Goal: Task Accomplishment & Management: Manage account settings

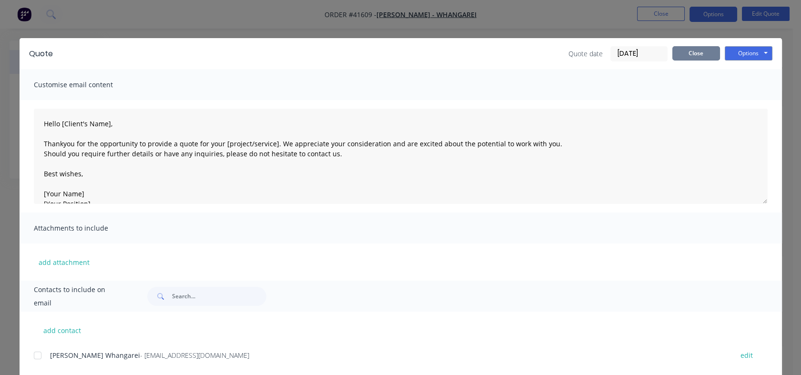
click at [689, 57] on button "Close" at bounding box center [696, 53] width 48 height 14
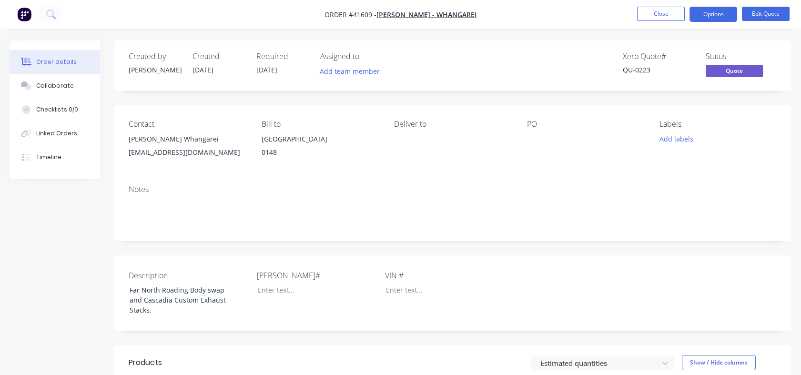
click at [662, 19] on button "Close" at bounding box center [661, 14] width 48 height 14
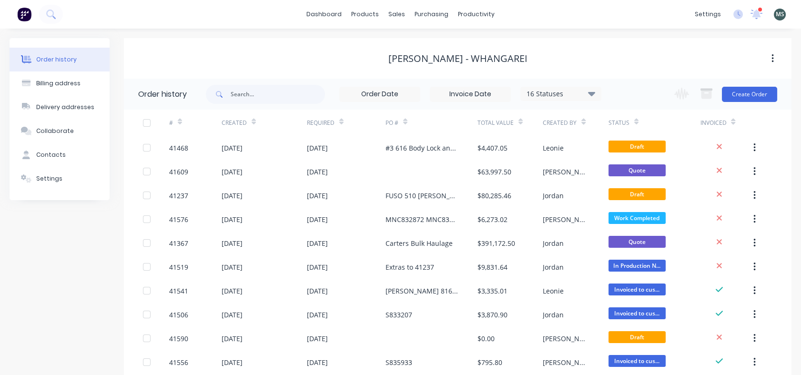
click at [747, 97] on button "Create Order" at bounding box center [749, 94] width 55 height 15
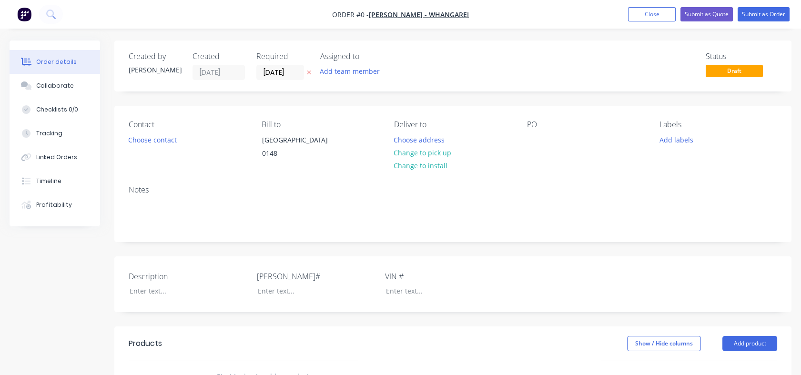
click at [150, 156] on div "Contact Choose contact" at bounding box center [188, 141] width 118 height 43
click at [651, 11] on button "Close" at bounding box center [652, 14] width 48 height 14
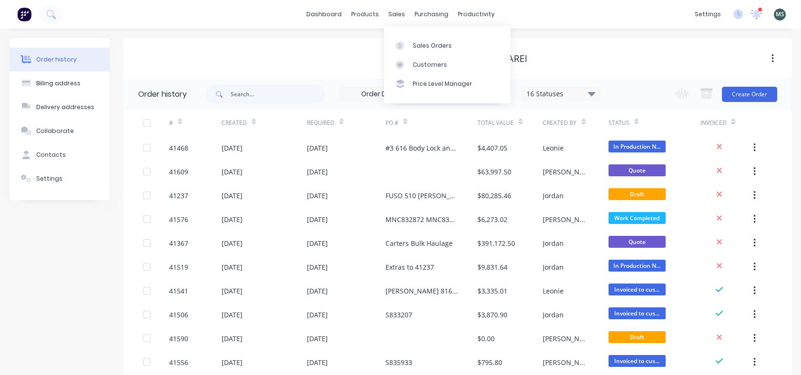
click at [420, 48] on div "Sales Orders" at bounding box center [431, 45] width 39 height 9
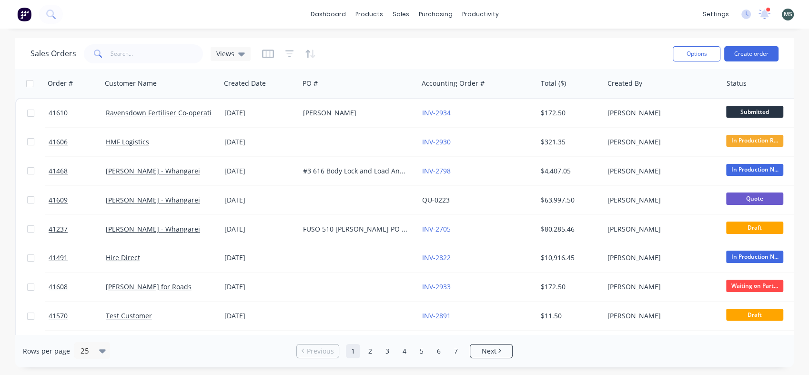
click at [745, 50] on button "Create order" at bounding box center [751, 53] width 54 height 15
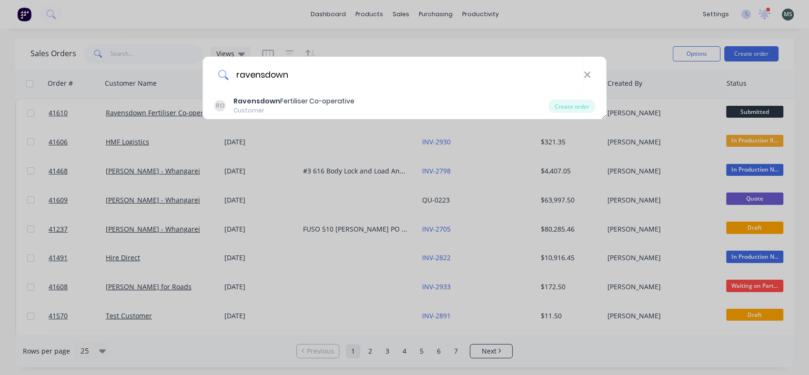
type input "ravensdown"
click at [289, 100] on div "Ravensdown Fertiliser Co-operative" at bounding box center [293, 101] width 121 height 10
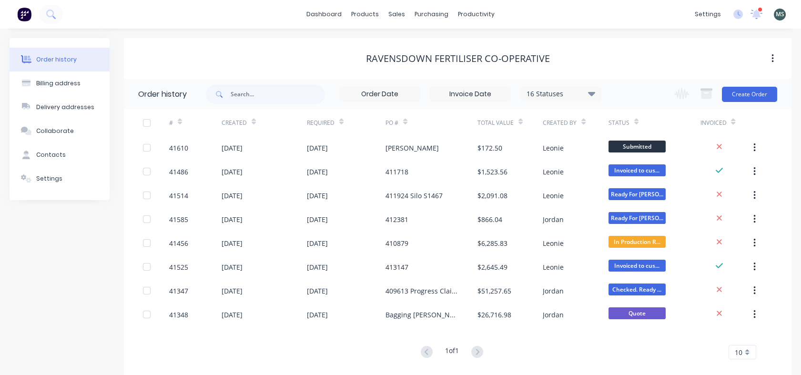
click at [739, 91] on button "Create Order" at bounding box center [749, 94] width 55 height 15
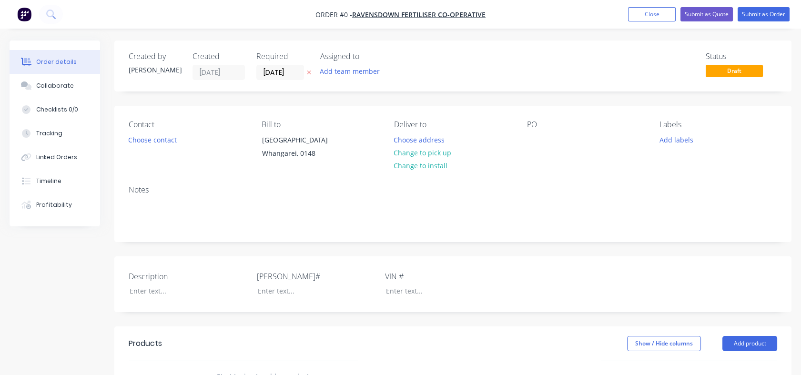
click at [159, 141] on button "Choose contact" at bounding box center [152, 139] width 59 height 13
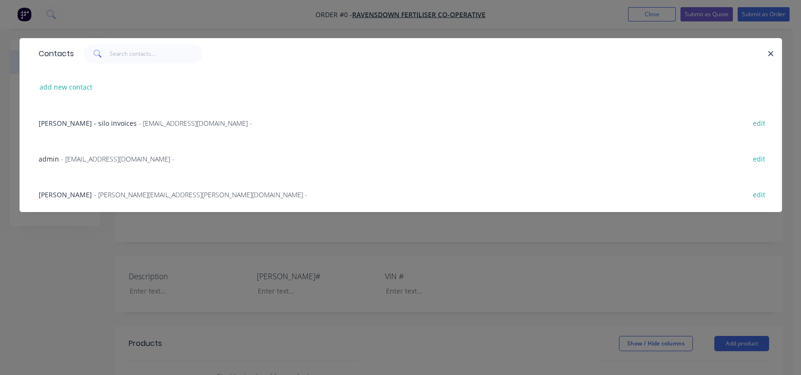
click at [61, 194] on span "[PERSON_NAME]" at bounding box center [65, 194] width 53 height 9
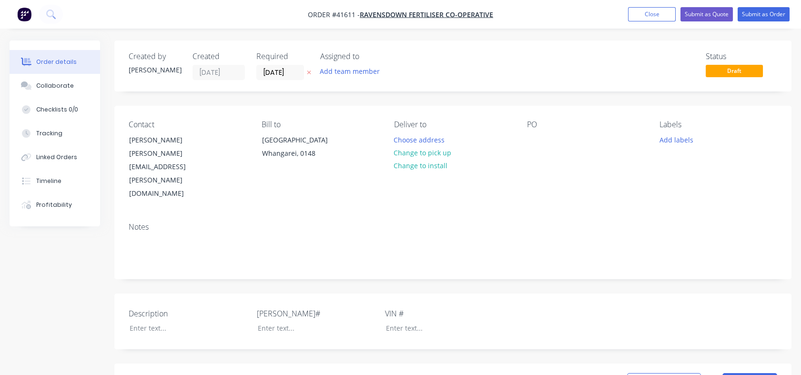
click at [355, 69] on button "Add team member" at bounding box center [350, 71] width 70 height 13
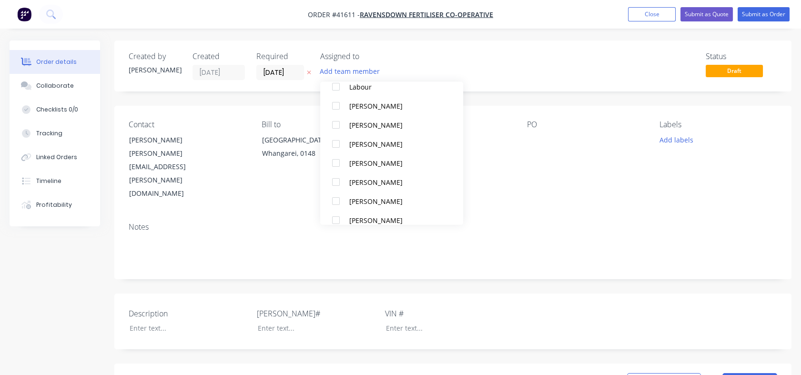
scroll to position [195, 0]
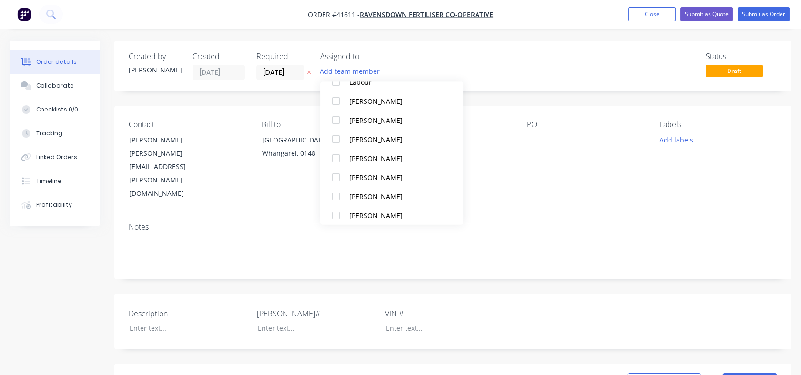
click at [377, 176] on div "[PERSON_NAME]" at bounding box center [396, 177] width 95 height 10
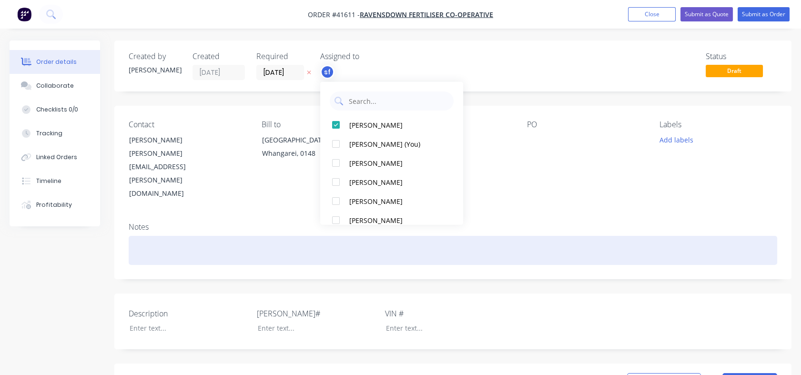
click at [512, 236] on div at bounding box center [453, 250] width 648 height 29
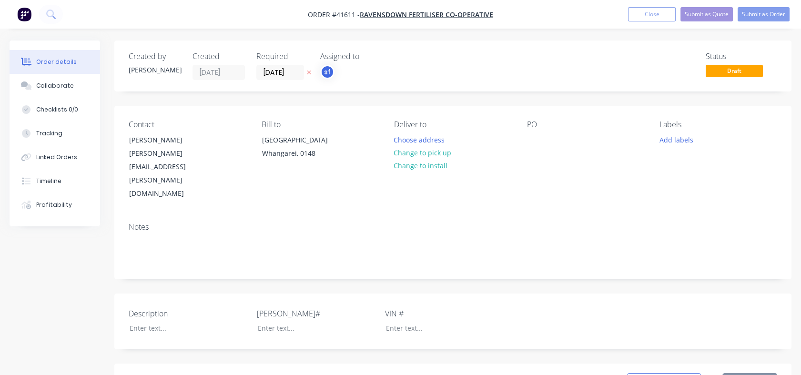
click at [438, 136] on button "Choose address" at bounding box center [419, 139] width 61 height 13
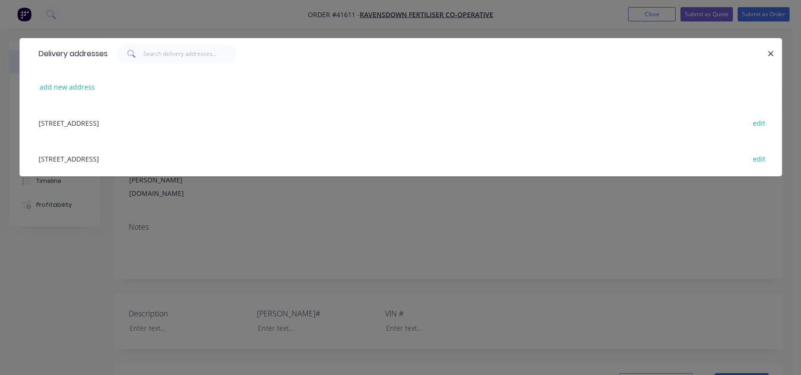
click at [180, 121] on div "[STREET_ADDRESS] edit" at bounding box center [400, 123] width 733 height 36
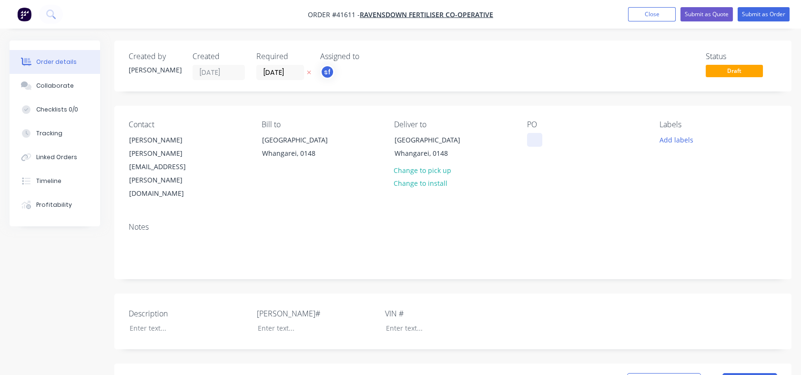
click at [536, 143] on div at bounding box center [534, 140] width 15 height 14
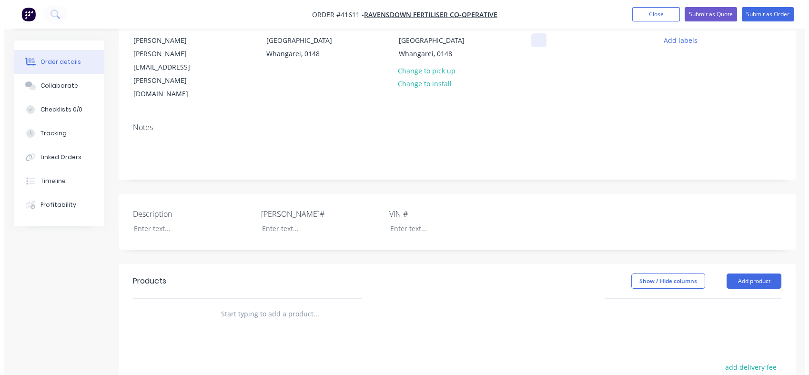
scroll to position [122, 0]
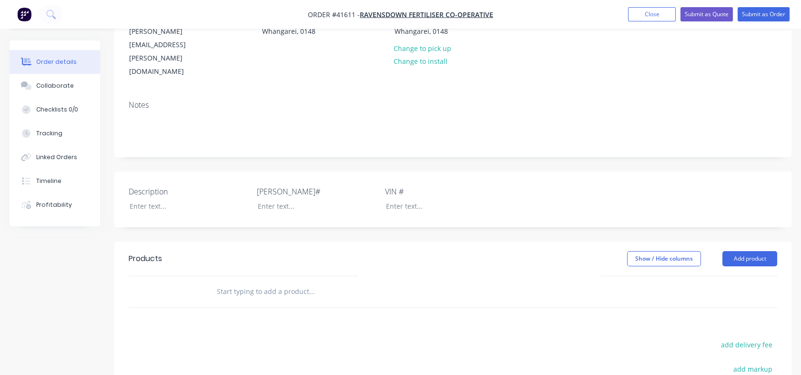
click at [250, 282] on input "text" at bounding box center [311, 291] width 191 height 19
click at [752, 251] on button "Add product" at bounding box center [749, 258] width 55 height 15
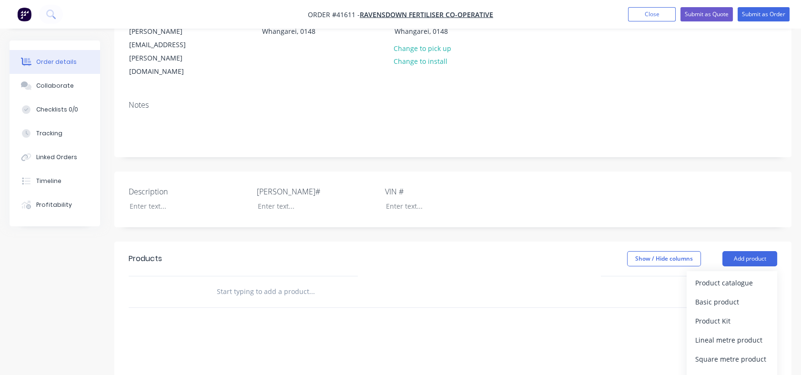
click at [701, 371] on div "Labour" at bounding box center [731, 378] width 73 height 14
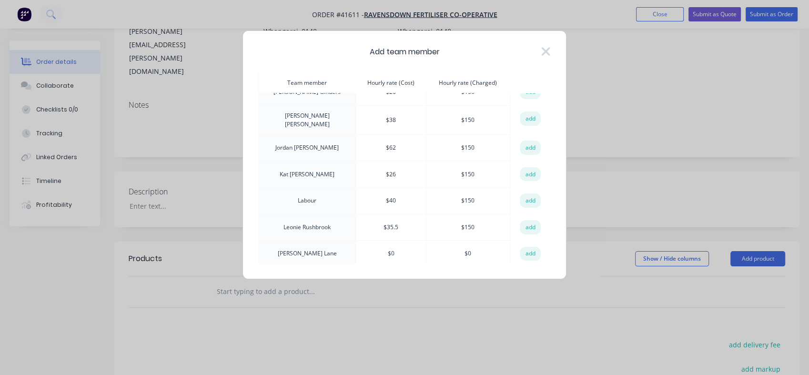
scroll to position [97, 0]
click at [551, 168] on div "Add team member Team member Hourly rate (Cost) Hourly rate (Charged) action [PE…" at bounding box center [404, 154] width 324 height 249
drag, startPoint x: 551, startPoint y: 168, endPoint x: 558, endPoint y: 202, distance: 35.0
click at [558, 202] on div "Add team member Team member Hourly rate (Cost) Hourly rate (Charged) action [PE…" at bounding box center [404, 154] width 324 height 249
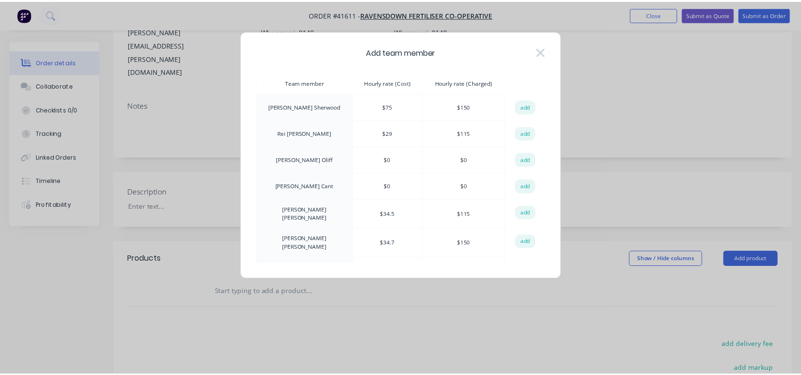
scroll to position [302, 0]
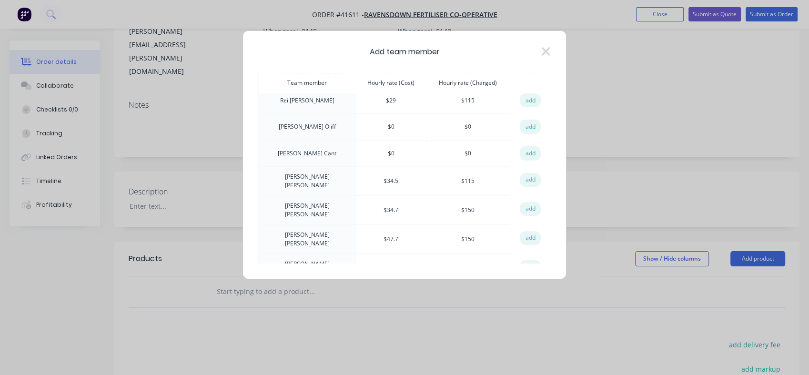
click at [523, 260] on button "add" at bounding box center [530, 267] width 21 height 14
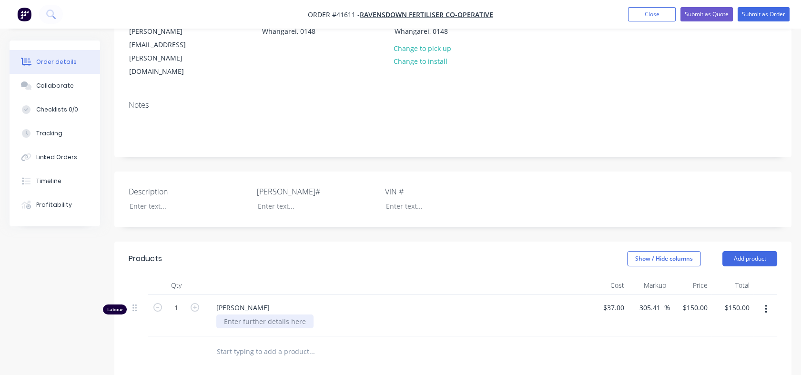
click at [256, 314] on div at bounding box center [264, 321] width 97 height 14
click at [192, 303] on icon "button" at bounding box center [195, 307] width 9 height 9
type input "2"
type input "$300.00"
click at [192, 303] on icon "button" at bounding box center [195, 307] width 9 height 9
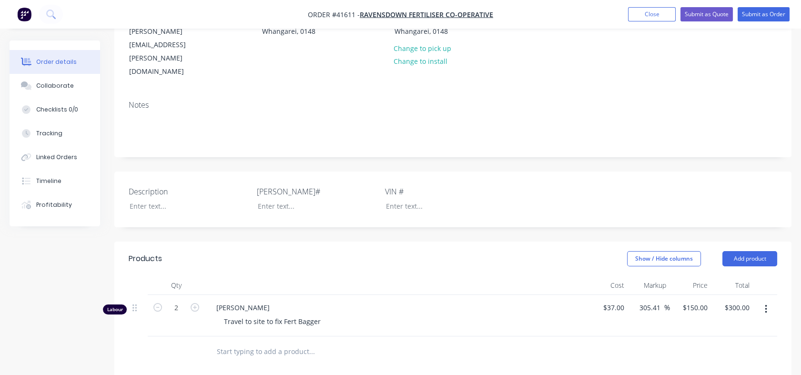
type input "3"
type input "$450.00"
click at [192, 303] on icon "button" at bounding box center [195, 307] width 9 height 9
type input "4"
type input "$600.00"
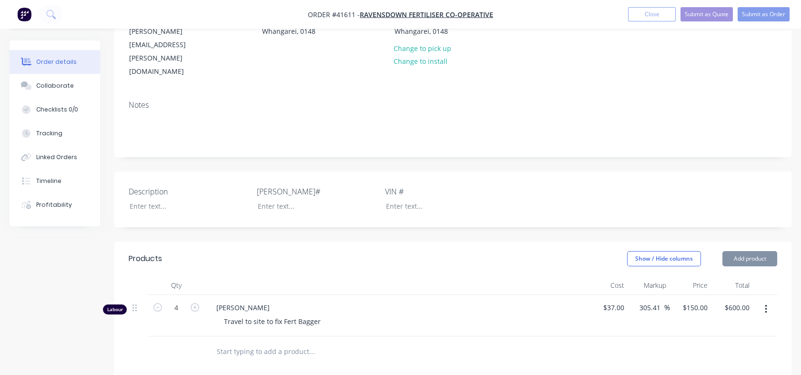
click at [192, 303] on icon "button" at bounding box center [195, 307] width 9 height 9
type input "5"
type input "$750.00"
click at [192, 303] on icon "button" at bounding box center [195, 307] width 9 height 9
type input "6"
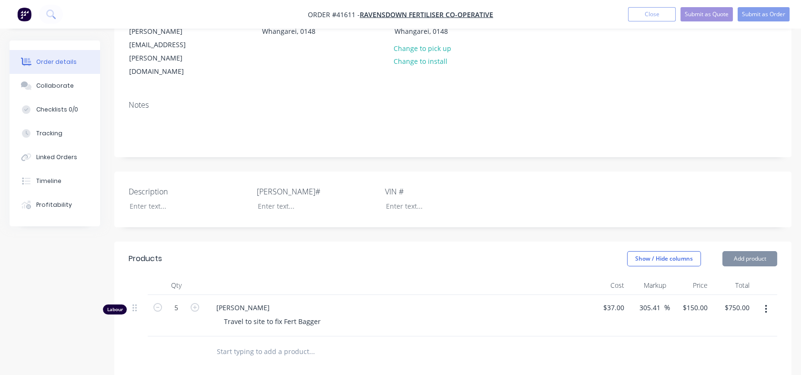
type input "$900.00"
click at [758, 18] on button "Submit as Order" at bounding box center [763, 14] width 52 height 14
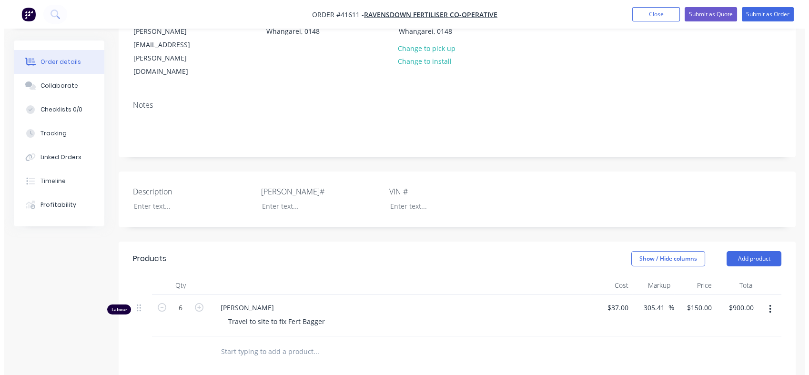
scroll to position [0, 0]
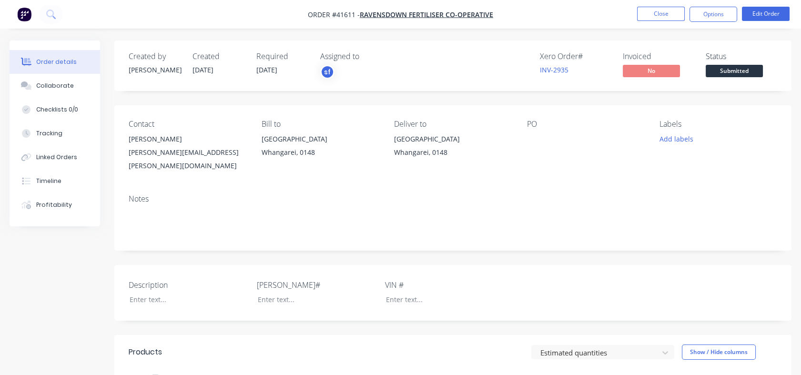
click at [655, 16] on button "Close" at bounding box center [661, 14] width 48 height 14
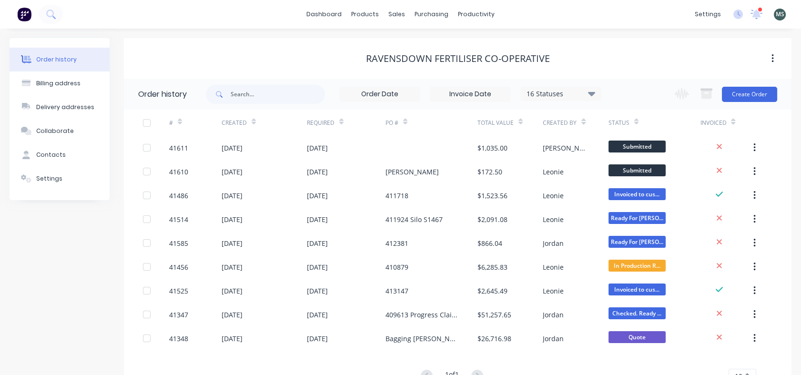
click at [754, 14] on icon at bounding box center [756, 13] width 9 height 8
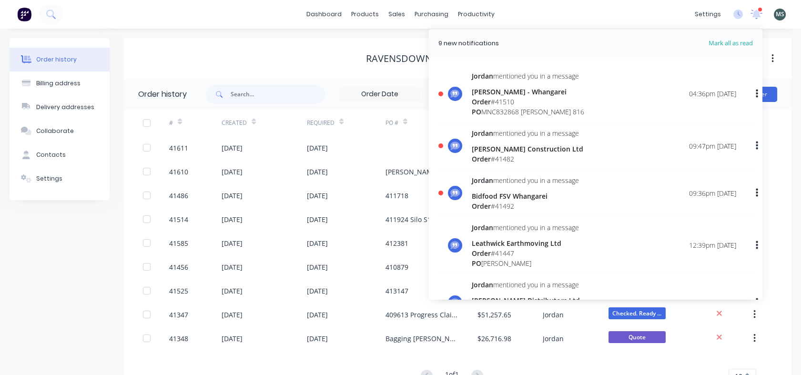
click at [739, 13] on icon at bounding box center [738, 15] width 10 height 10
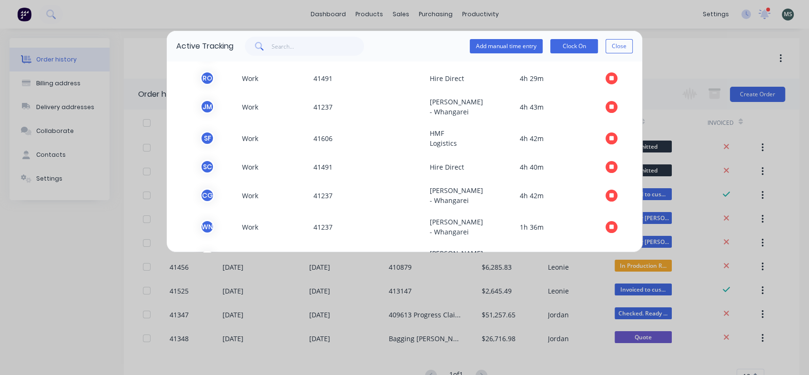
scroll to position [88, 0]
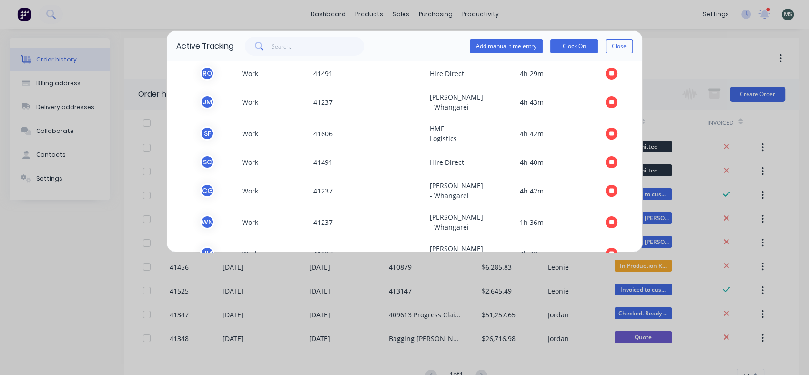
click at [609, 136] on icon "button" at bounding box center [611, 133] width 5 height 5
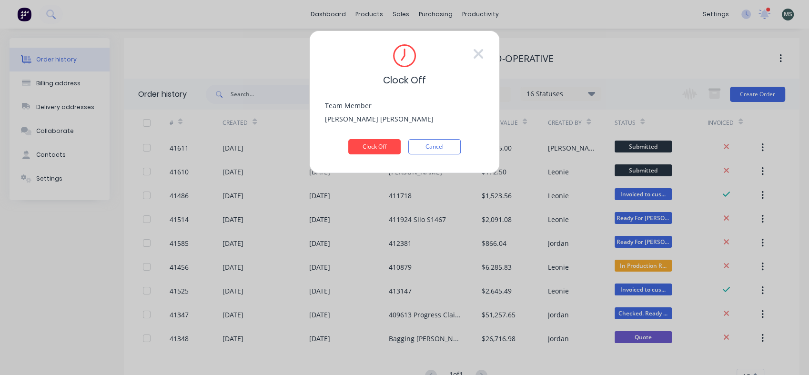
click at [385, 148] on button "Clock Off" at bounding box center [374, 146] width 52 height 15
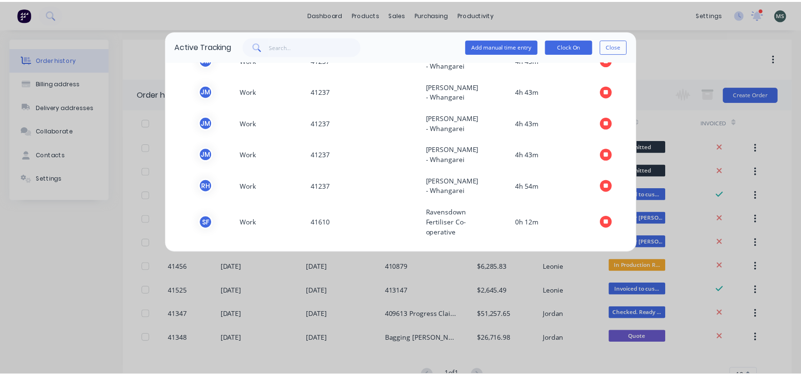
scroll to position [381, 0]
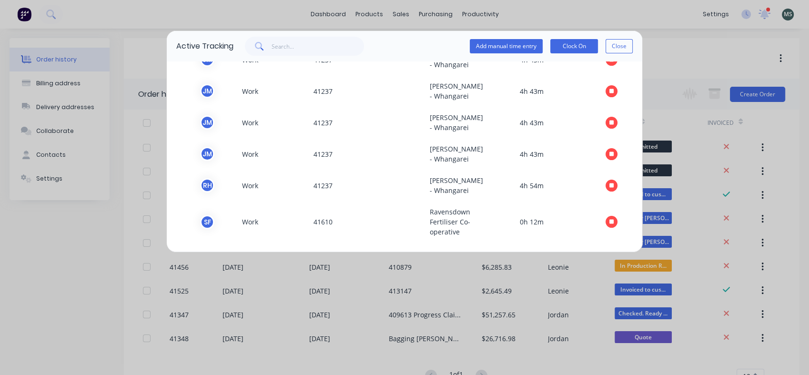
click at [625, 48] on button "Close" at bounding box center [618, 46] width 27 height 14
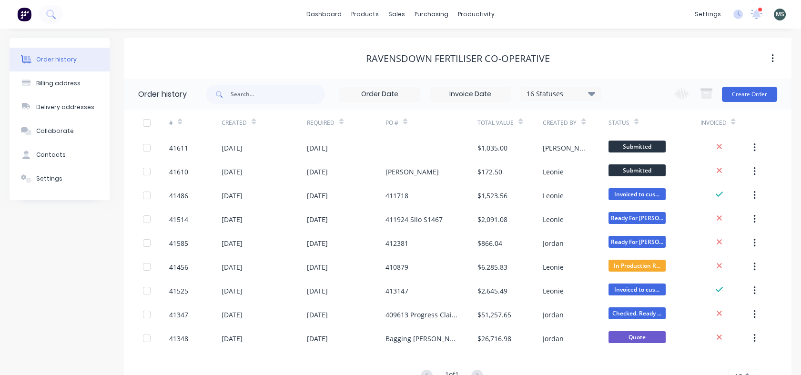
click at [755, 146] on button "button" at bounding box center [754, 147] width 22 height 17
click at [709, 171] on div "Archive" at bounding box center [719, 173] width 73 height 14
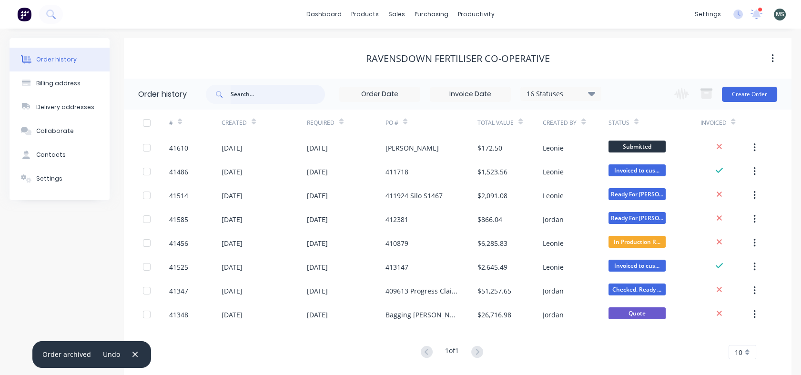
click at [238, 94] on input "text" at bounding box center [278, 94] width 94 height 19
type input "flax"
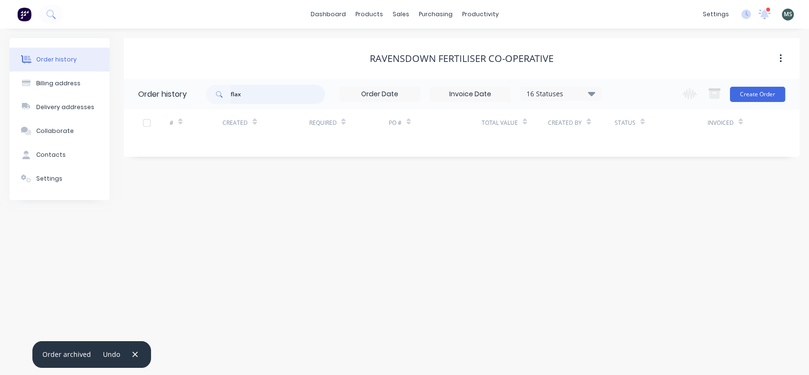
click at [247, 95] on input "flax" at bounding box center [278, 94] width 94 height 19
type input "flax"
drag, startPoint x: 262, startPoint y: 96, endPoint x: 213, endPoint y: 108, distance: 50.6
click at [213, 108] on div "flax 16 Statuses Invoice Status Invoiced Not Invoiced Partial Order Status All …" at bounding box center [403, 94] width 395 height 31
click at [396, 16] on div "sales" at bounding box center [401, 14] width 26 height 14
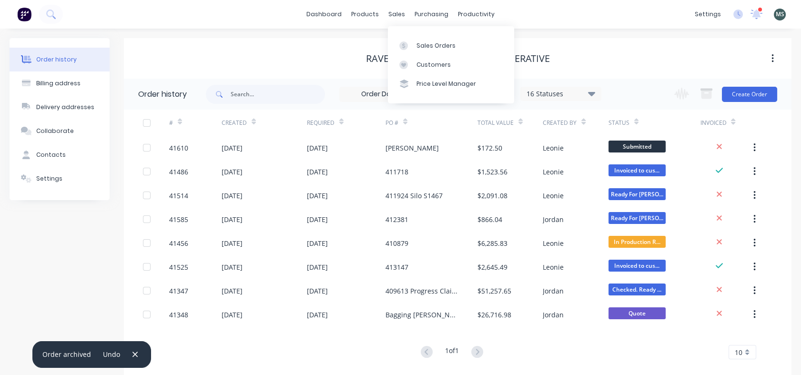
click at [428, 44] on div "Sales Orders" at bounding box center [435, 45] width 39 height 9
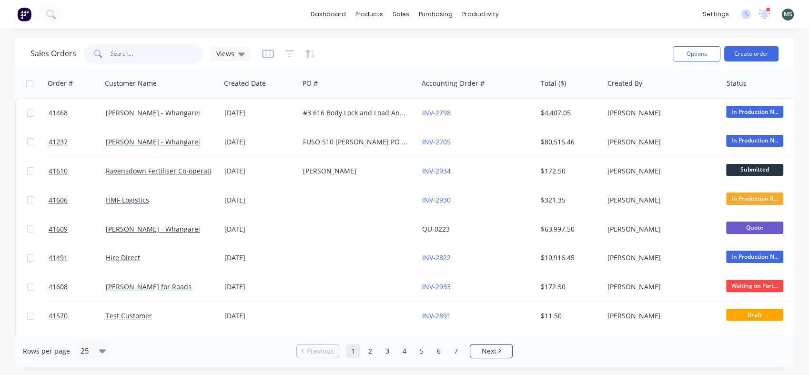
click at [145, 53] on input "text" at bounding box center [156, 53] width 93 height 19
type input "flax trust"
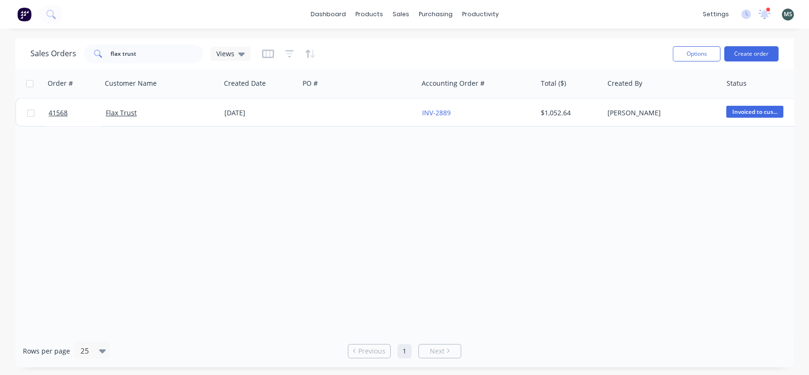
click at [59, 114] on span "41568" at bounding box center [58, 113] width 19 height 10
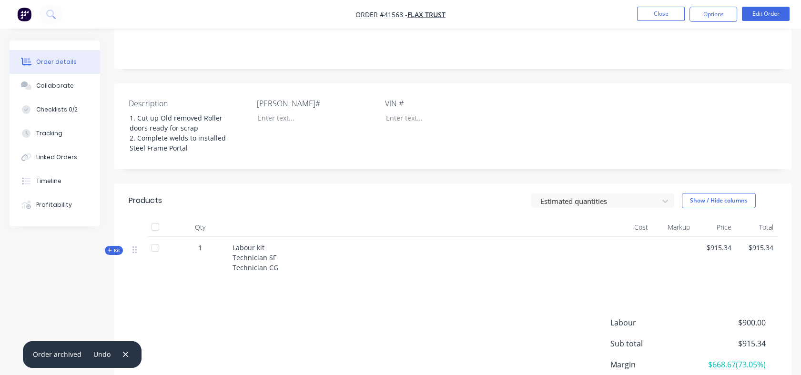
scroll to position [185, 0]
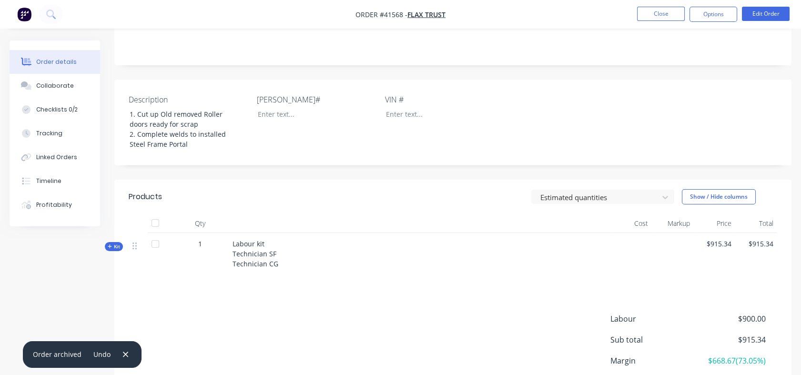
click at [115, 241] on div "Qty Cost Markup Price Total Kit 1 Labour kit Technician SF Technician CG $915.3…" at bounding box center [452, 248] width 677 height 69
click at [115, 243] on span "Kit" at bounding box center [114, 246] width 12 height 7
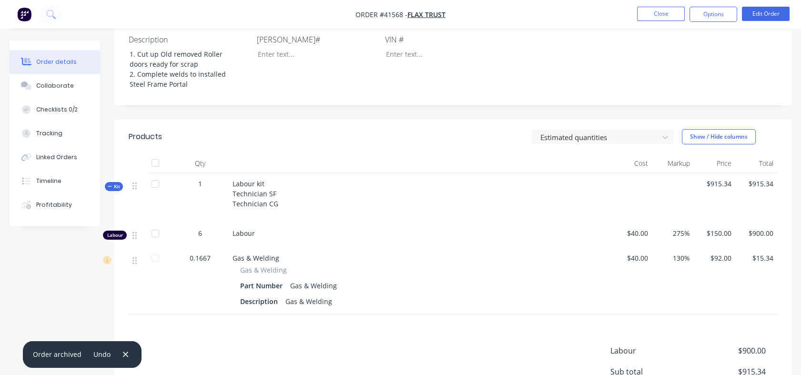
scroll to position [247, 0]
click at [765, 8] on button "Edit Order" at bounding box center [766, 14] width 48 height 14
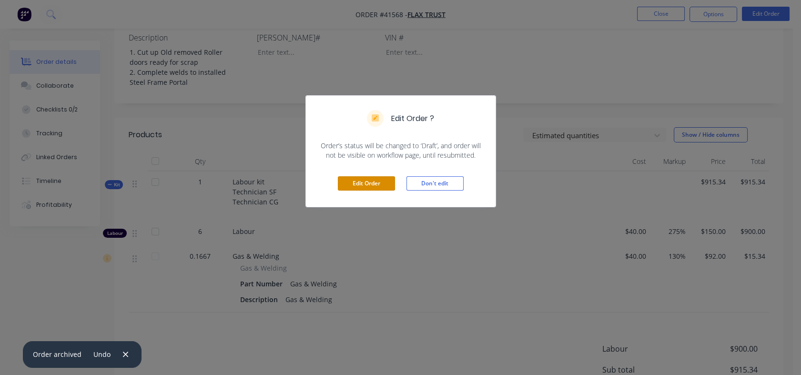
click at [369, 181] on button "Edit Order" at bounding box center [366, 183] width 57 height 14
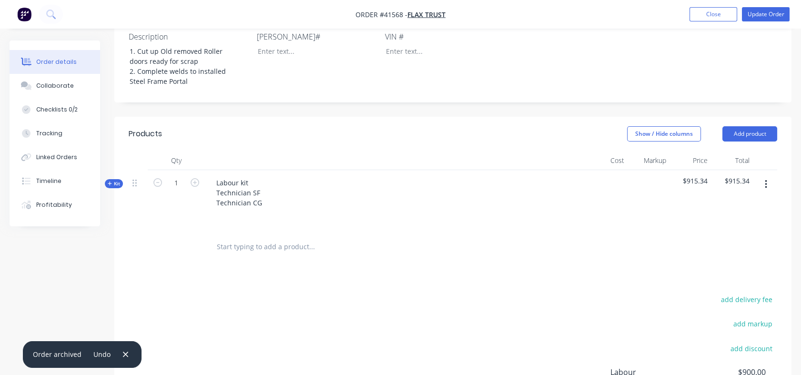
scroll to position [269, 0]
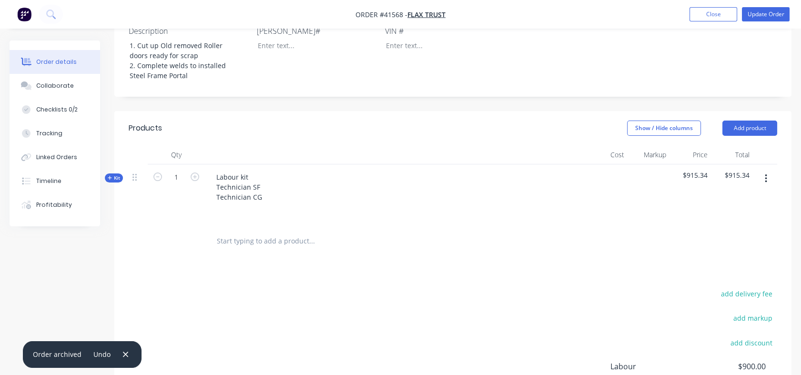
click at [117, 174] on span "Kit" at bounding box center [114, 177] width 12 height 7
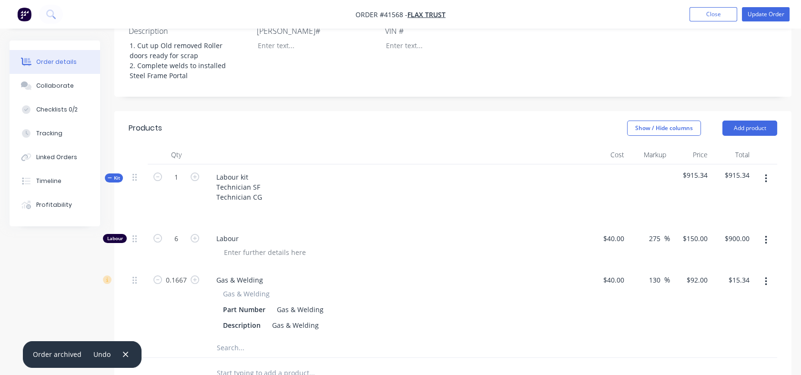
click at [766, 277] on icon "button" at bounding box center [765, 281] width 2 height 9
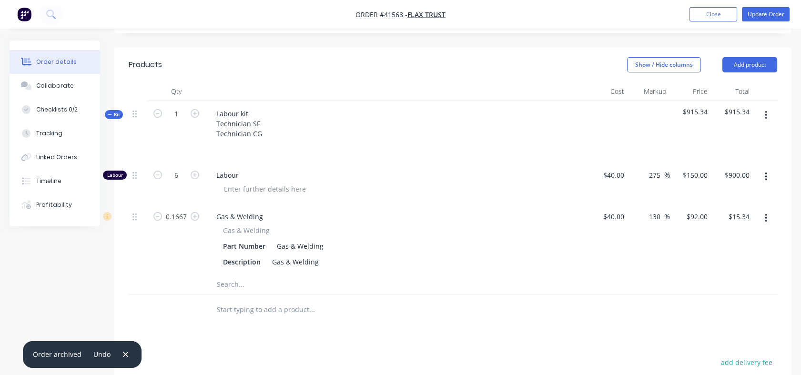
scroll to position [335, 0]
click at [764, 211] on icon "button" at bounding box center [765, 216] width 2 height 10
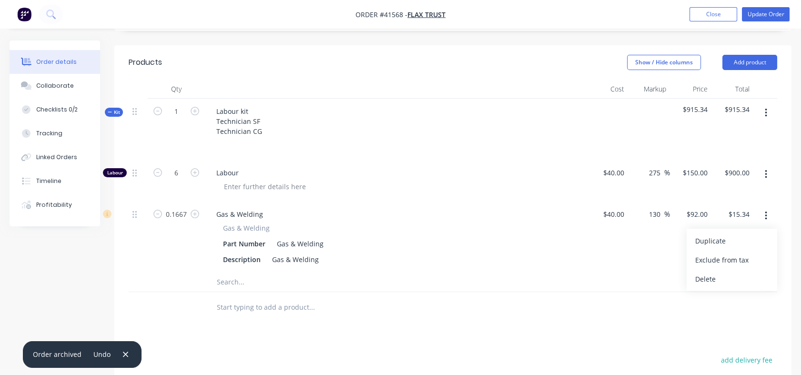
click at [701, 272] on div "Delete" at bounding box center [731, 279] width 73 height 14
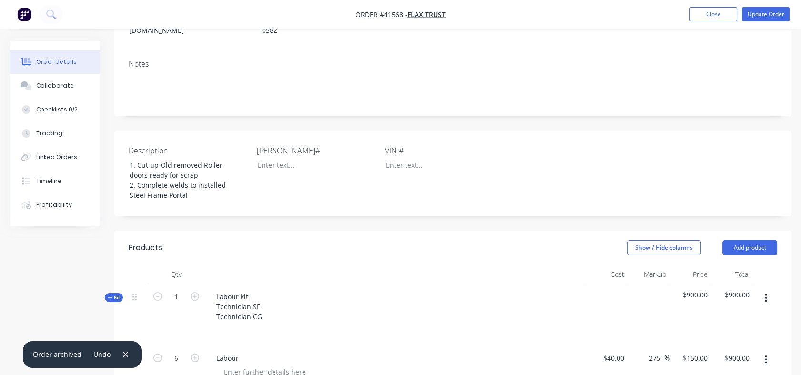
scroll to position [141, 0]
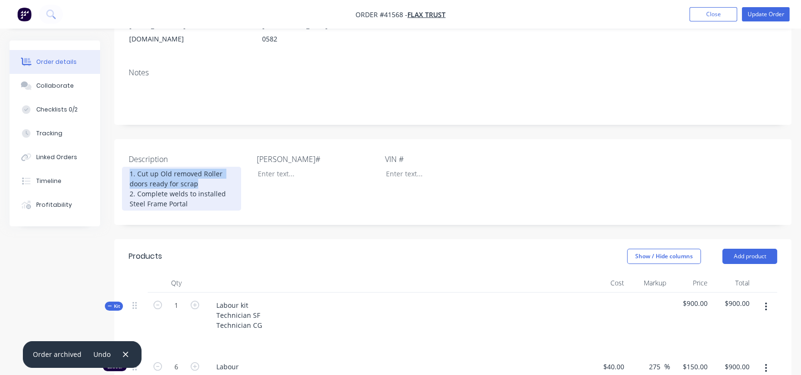
drag, startPoint x: 194, startPoint y: 163, endPoint x: 120, endPoint y: 144, distance: 76.8
click at [120, 144] on div "Description 1. Cut up Old removed Roller doors ready for scrap 2. Complete weld…" at bounding box center [452, 182] width 677 height 86
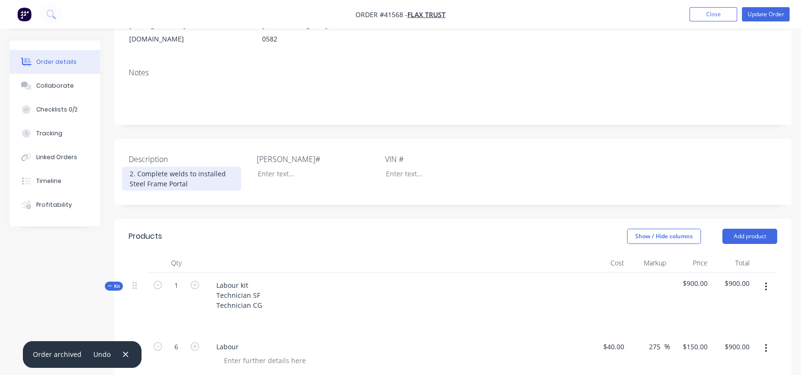
click at [131, 167] on div "2. Complete welds to installed Steel Frame Portal" at bounding box center [181, 179] width 119 height 24
click at [212, 185] on div "Created by [PERSON_NAME] Created [DATE] Required [DATE] Assigned to sf Xero Ord…" at bounding box center [452, 277] width 677 height 755
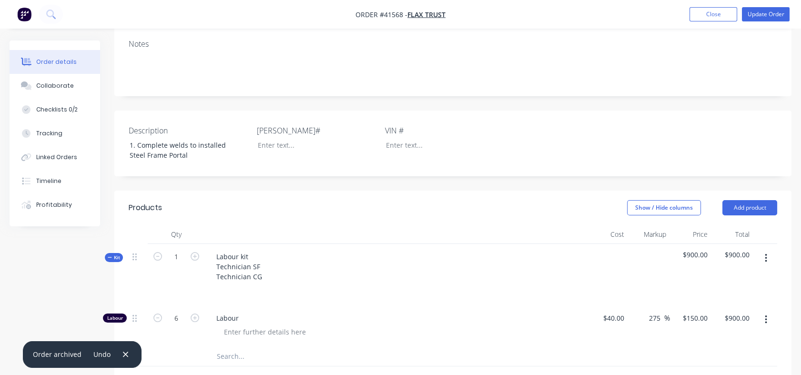
scroll to position [168, 0]
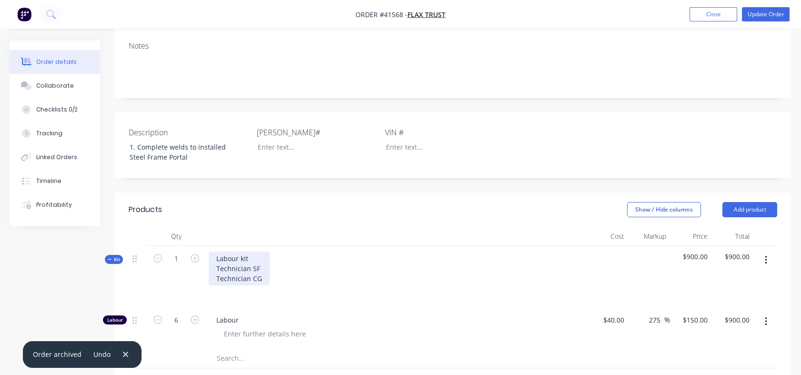
click at [253, 251] on div "Labour kit Technician SF Technician CG" at bounding box center [239, 268] width 61 height 34
click at [768, 15] on button "Update Order" at bounding box center [766, 14] width 48 height 14
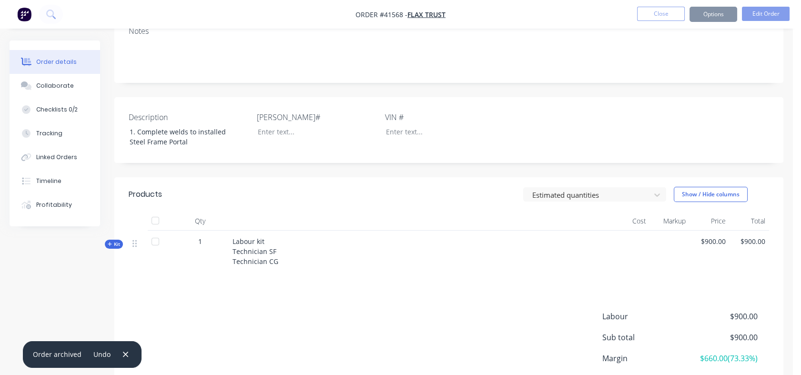
scroll to position [0, 0]
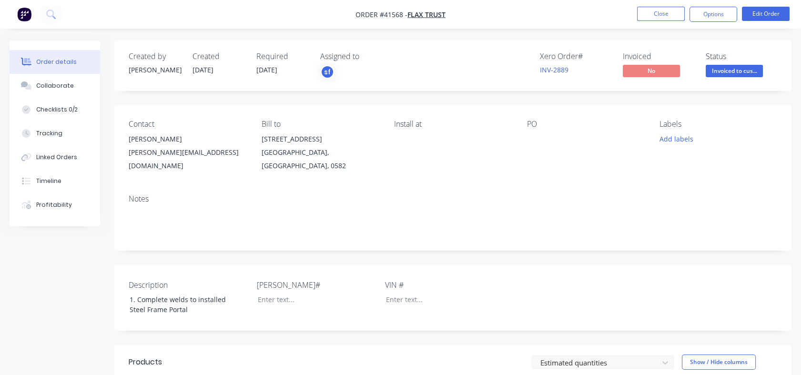
click at [709, 16] on button "Options" at bounding box center [713, 14] width 48 height 15
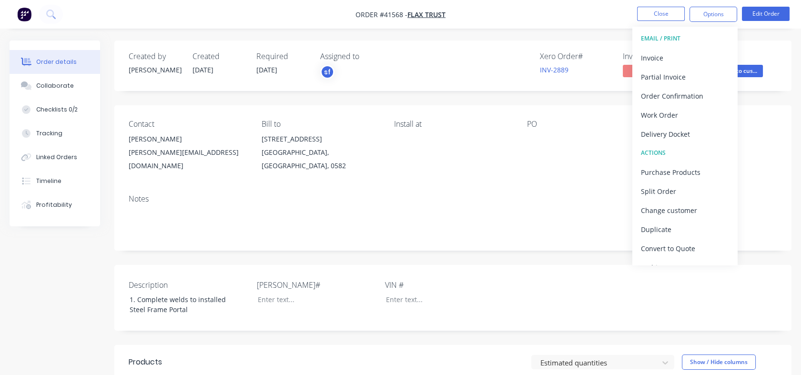
click at [661, 55] on div "Invoice" at bounding box center [685, 58] width 88 height 14
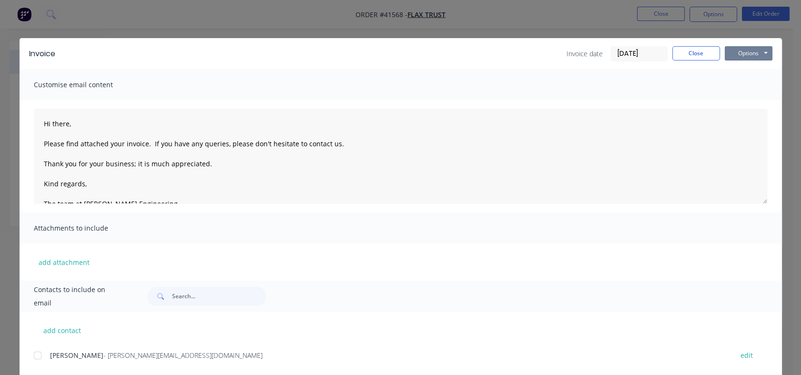
click at [752, 48] on button "Options" at bounding box center [748, 53] width 48 height 14
click at [748, 74] on button "Preview" at bounding box center [754, 70] width 61 height 16
click at [689, 58] on button "Close" at bounding box center [696, 53] width 48 height 14
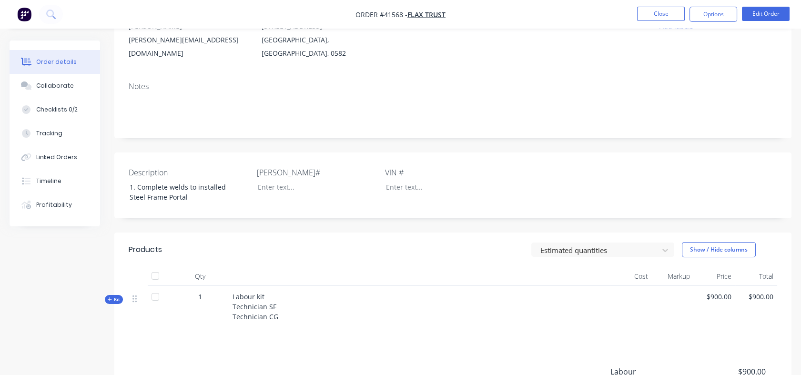
scroll to position [111, 0]
click at [114, 297] on span "Kit" at bounding box center [114, 300] width 12 height 7
click at [762, 15] on button "Edit Order" at bounding box center [766, 14] width 48 height 14
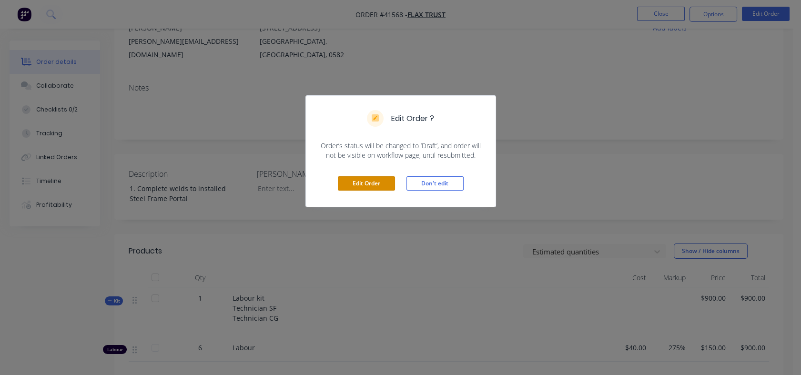
click at [368, 187] on button "Edit Order" at bounding box center [366, 183] width 57 height 14
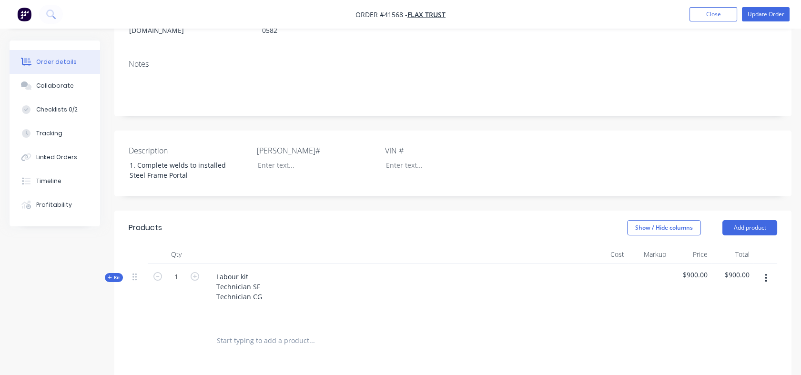
scroll to position [110, 0]
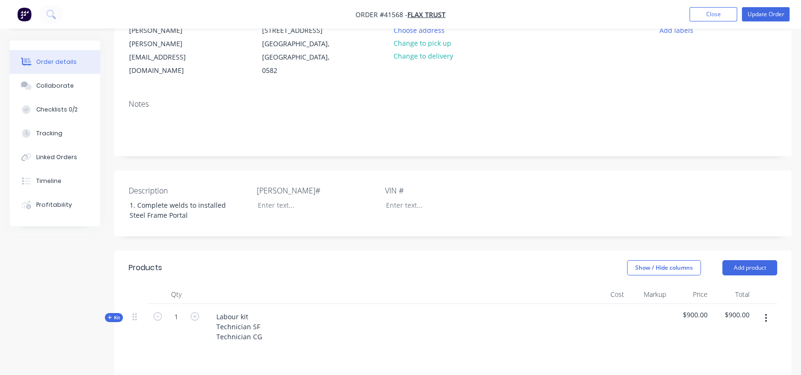
click at [57, 114] on button "Checklists 0/2" at bounding box center [55, 110] width 90 height 24
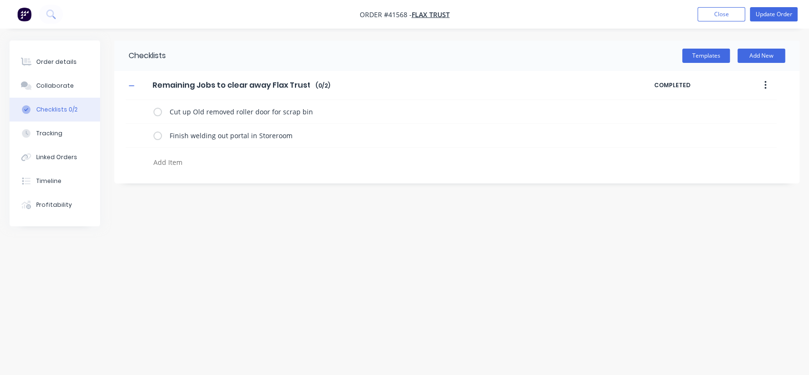
click at [158, 112] on label at bounding box center [157, 112] width 9 height 10
click at [0, 0] on input "checkbox" at bounding box center [0, 0] width 0 height 0
click at [160, 133] on label at bounding box center [157, 135] width 9 height 10
click at [0, 0] on input "checkbox" at bounding box center [0, 0] width 0 height 0
click at [156, 133] on label at bounding box center [157, 135] width 9 height 10
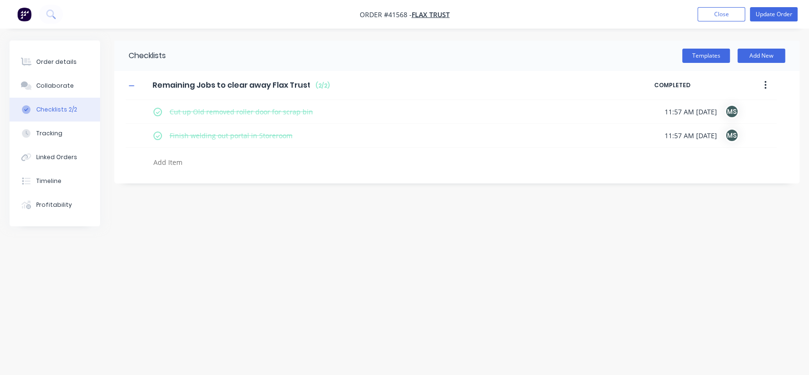
click at [0, 0] on input "checkbox" at bounding box center [0, 0] width 0 height 0
type textarea "x"
click at [211, 246] on div "Checklists Templates Add New Remaining Jobs to clear away Flax Trust Remaining …" at bounding box center [405, 169] width 790 height 258
click at [43, 60] on div "Order details" at bounding box center [56, 62] width 40 height 9
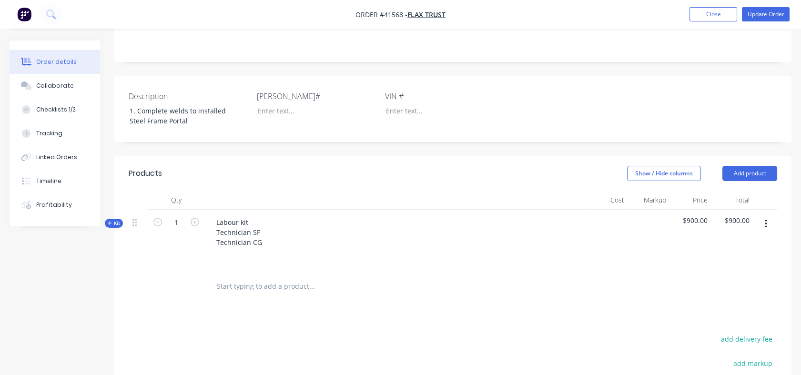
scroll to position [241, 0]
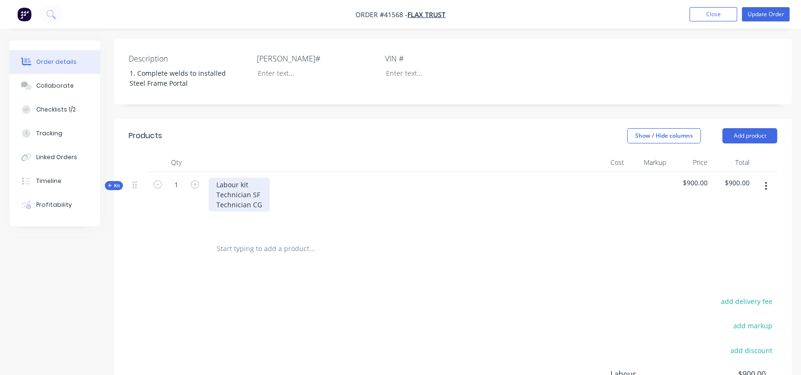
click at [264, 178] on div "Labour kit Technician SF Technician CG" at bounding box center [239, 195] width 61 height 34
click at [264, 179] on div "Labour kit Technician SF permitted working at heights Technician CG" at bounding box center [286, 195] width 154 height 34
click at [120, 181] on button "Kit" at bounding box center [114, 185] width 18 height 9
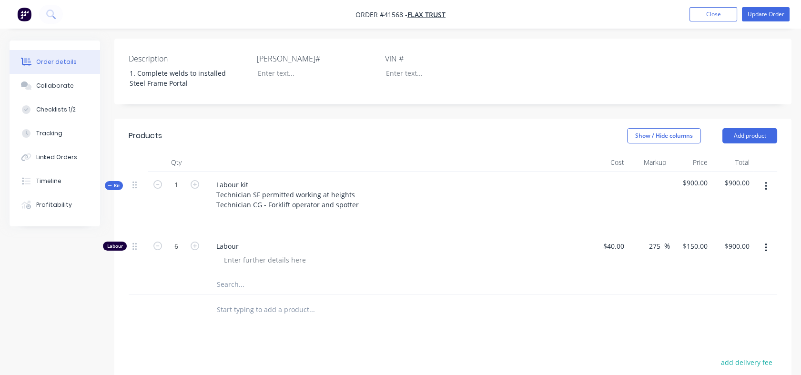
click at [219, 275] on input "text" at bounding box center [311, 284] width 191 height 19
type input "gas"
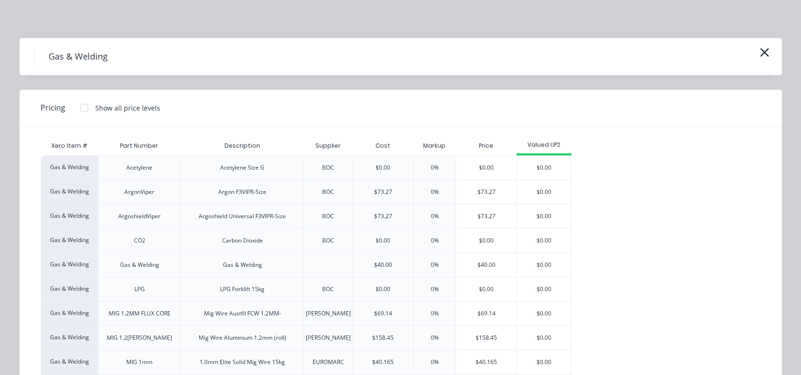
click at [481, 261] on div "$40.00" at bounding box center [486, 265] width 60 height 24
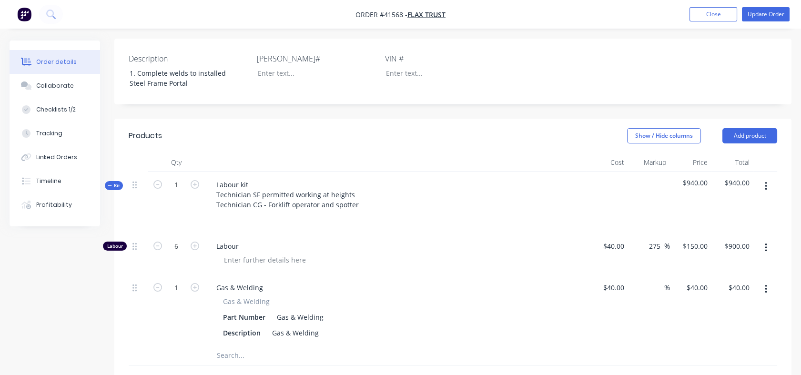
click at [646, 275] on div "%" at bounding box center [649, 310] width 42 height 71
click at [652, 281] on div "%" at bounding box center [659, 288] width 20 height 14
type input "130"
type input "$92.00"
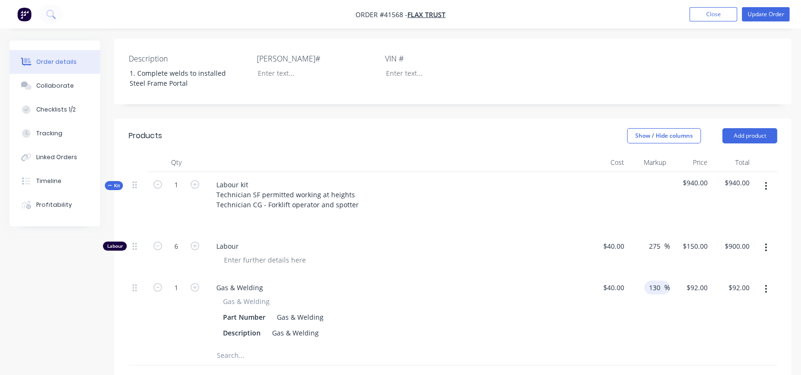
click at [651, 275] on div "130 130 %" at bounding box center [649, 310] width 42 height 71
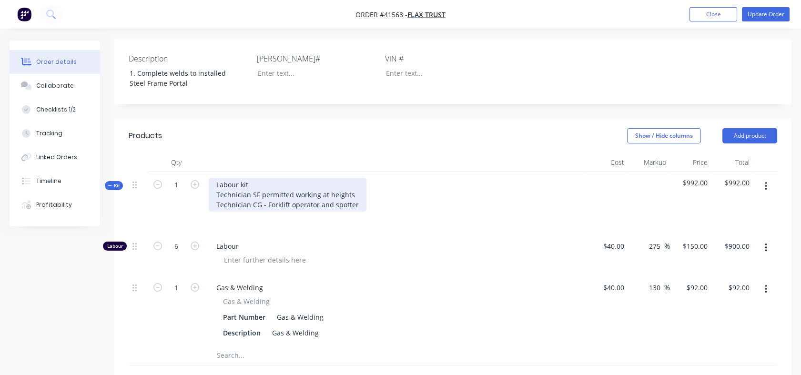
click at [253, 178] on div "Labour kit Technician SF permitted working at heights Technician CG - Forklift …" at bounding box center [288, 195] width 158 height 34
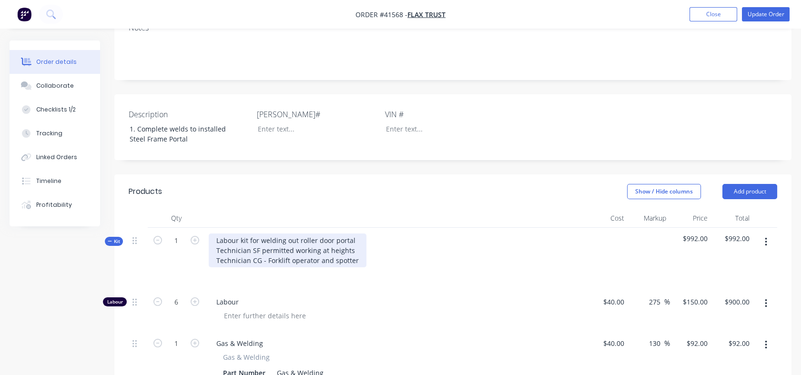
scroll to position [196, 0]
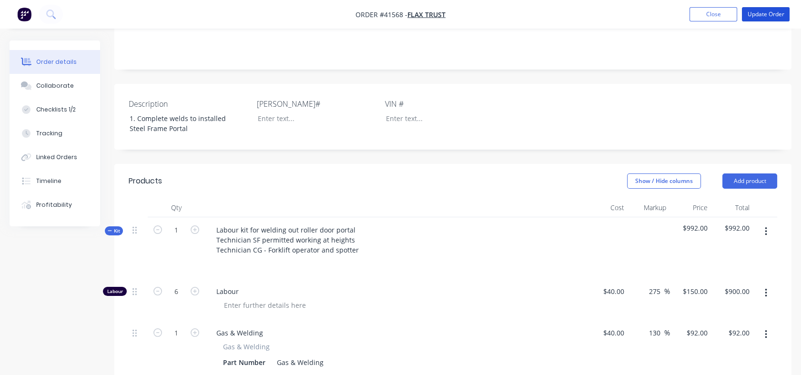
click at [757, 9] on button "Update Order" at bounding box center [766, 14] width 48 height 14
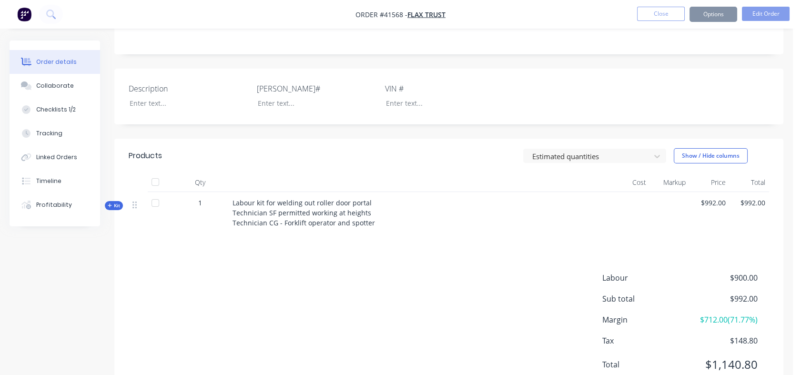
scroll to position [0, 0]
